Goal: Transaction & Acquisition: Purchase product/service

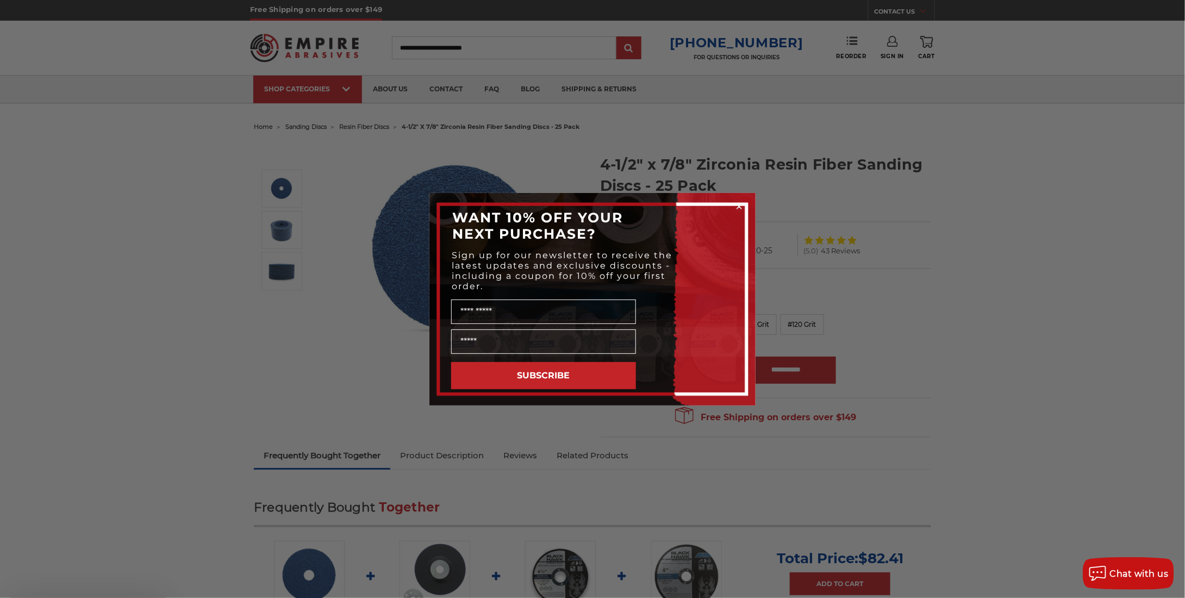
click at [664, 325] on div "Name" at bounding box center [592, 310] width 304 height 33
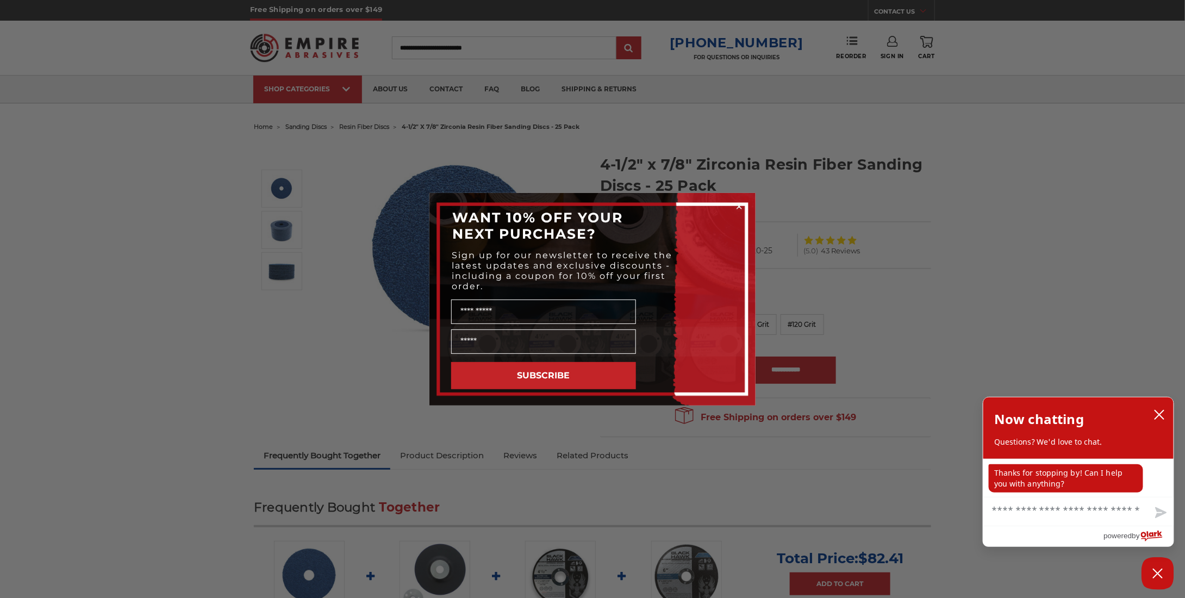
click at [741, 205] on circle "Close dialog" at bounding box center [739, 206] width 10 height 10
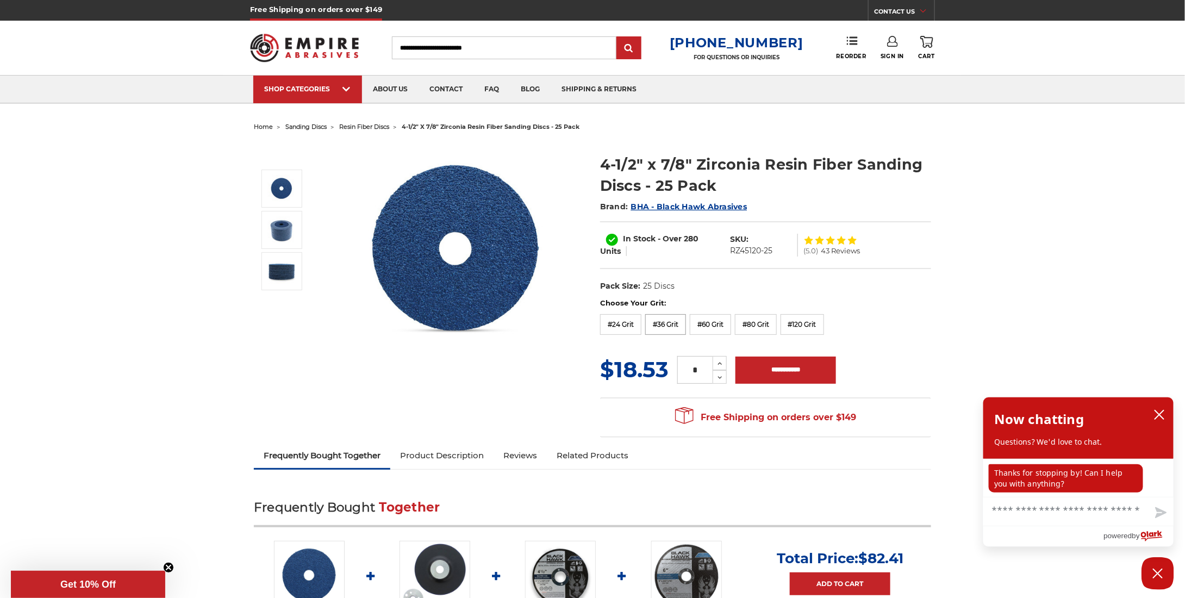
click at [662, 326] on label "#36 Grit" at bounding box center [665, 324] width 41 height 21
click at [1159, 410] on button "close chatbox" at bounding box center [1158, 414] width 17 height 16
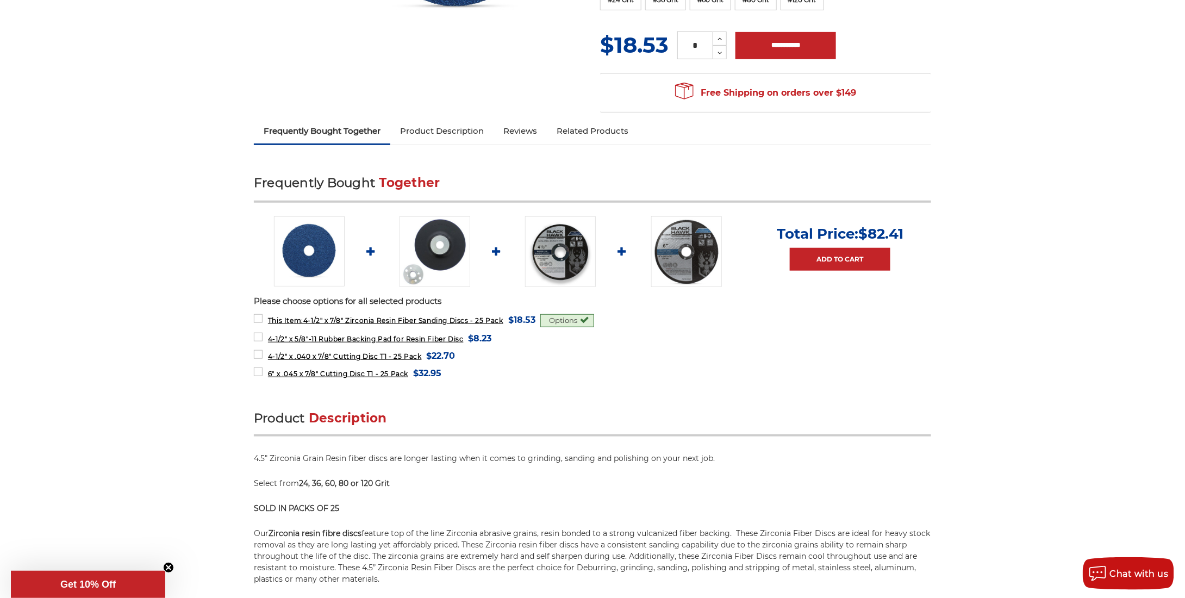
scroll to position [326, 0]
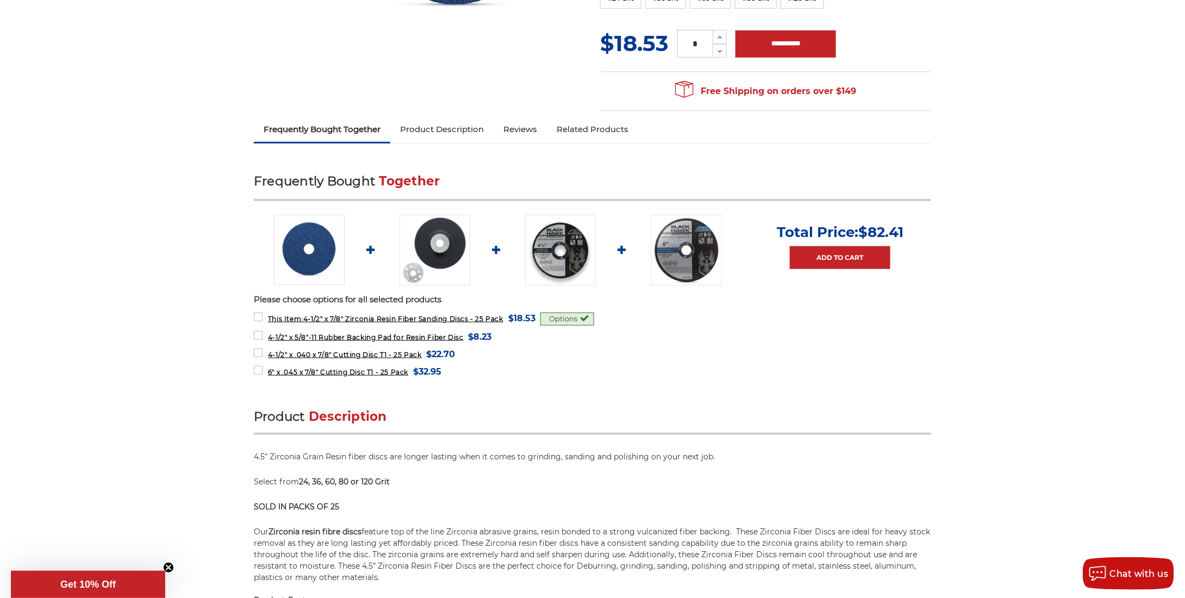
click at [451, 279] on img at bounding box center [434, 250] width 71 height 71
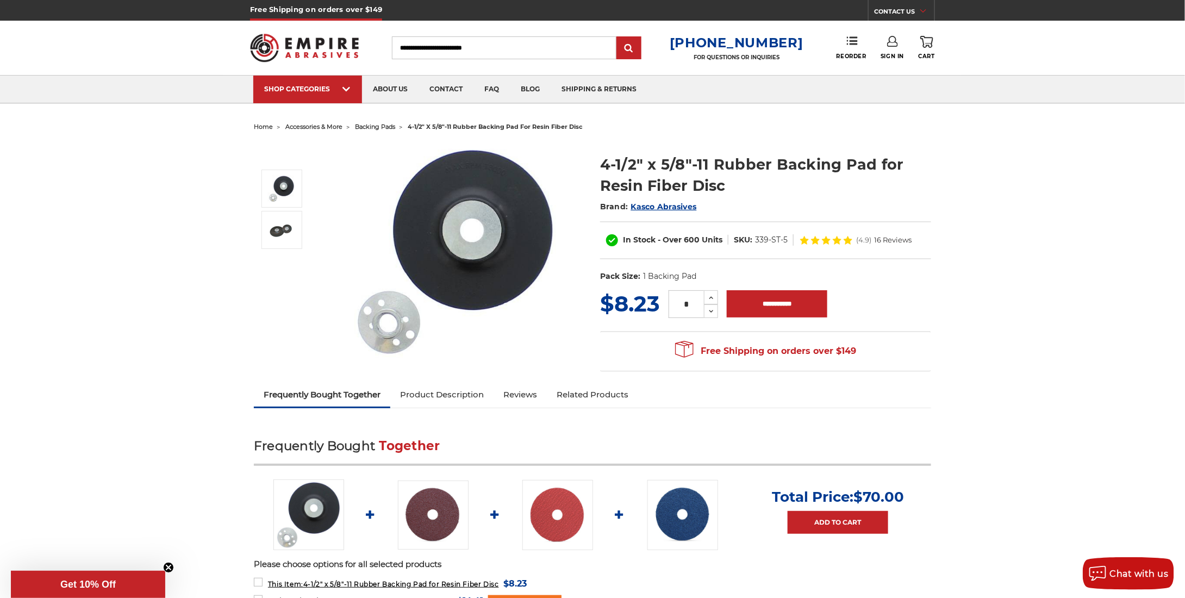
click at [459, 391] on link "Product Description" at bounding box center [441, 395] width 103 height 24
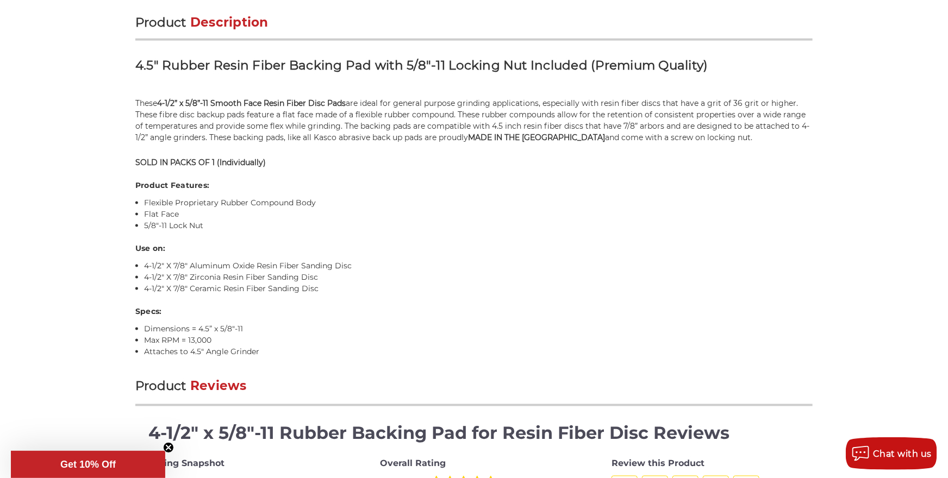
scroll to position [661, 0]
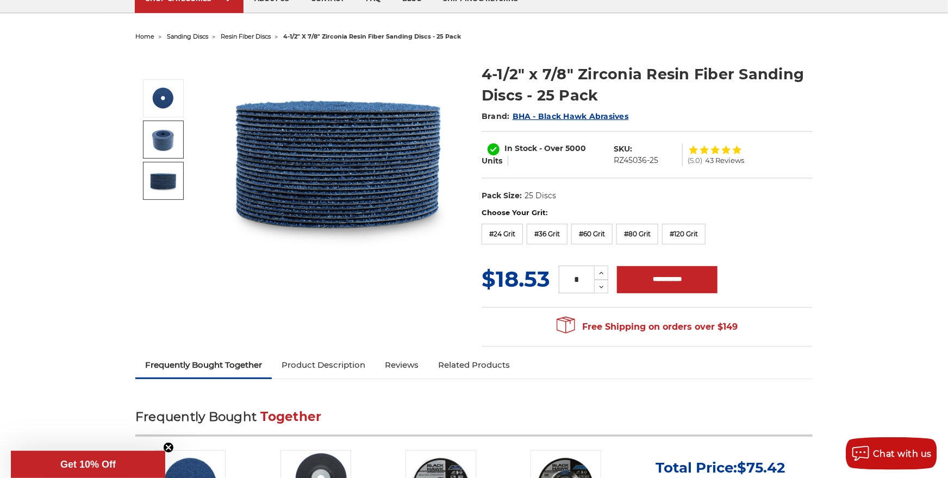
scroll to position [72, 0]
